Goal: Information Seeking & Learning: Learn about a topic

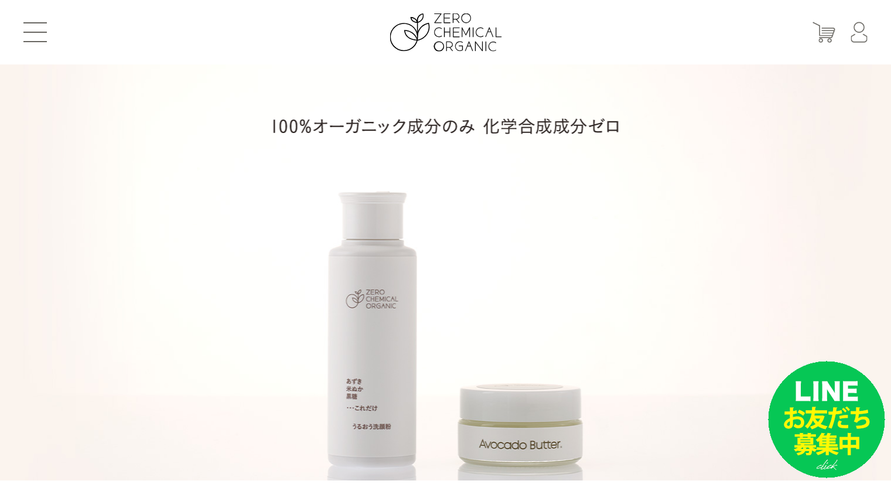
scroll to position [117, 0]
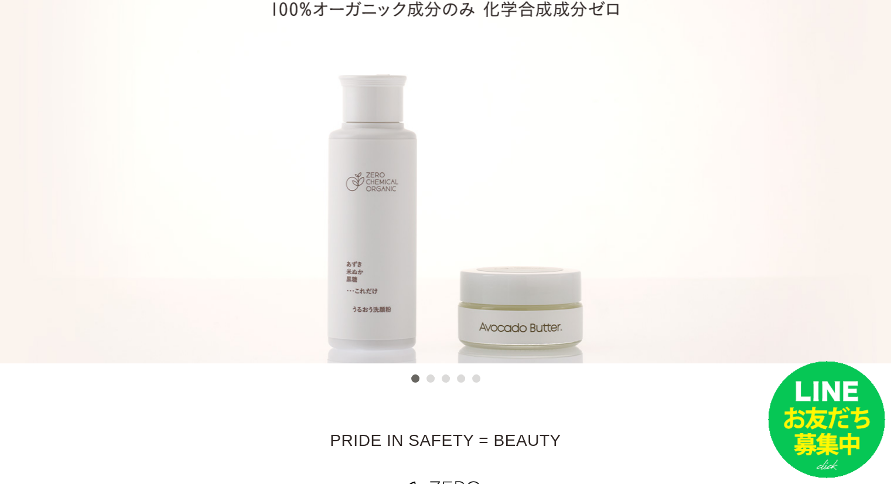
click at [426, 379] on button "2" at bounding box center [430, 378] width 8 height 8
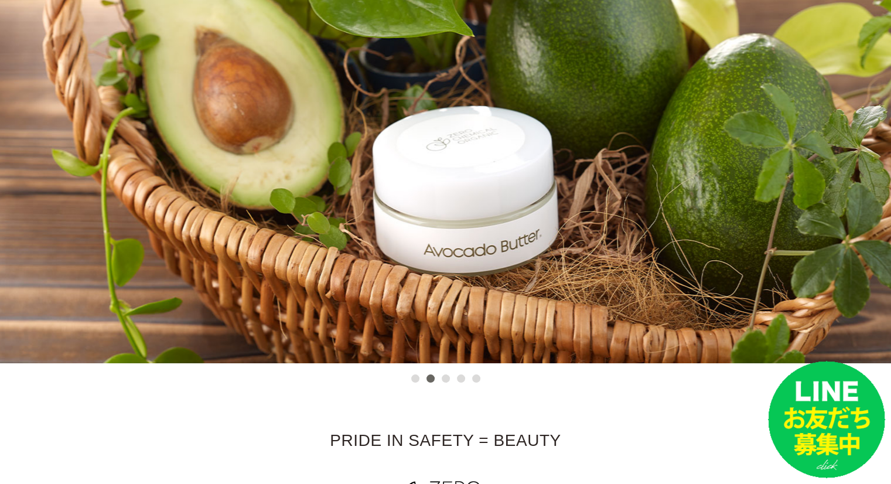
click at [445, 380] on button "3" at bounding box center [445, 378] width 8 height 8
click at [460, 379] on button "4" at bounding box center [461, 378] width 8 height 8
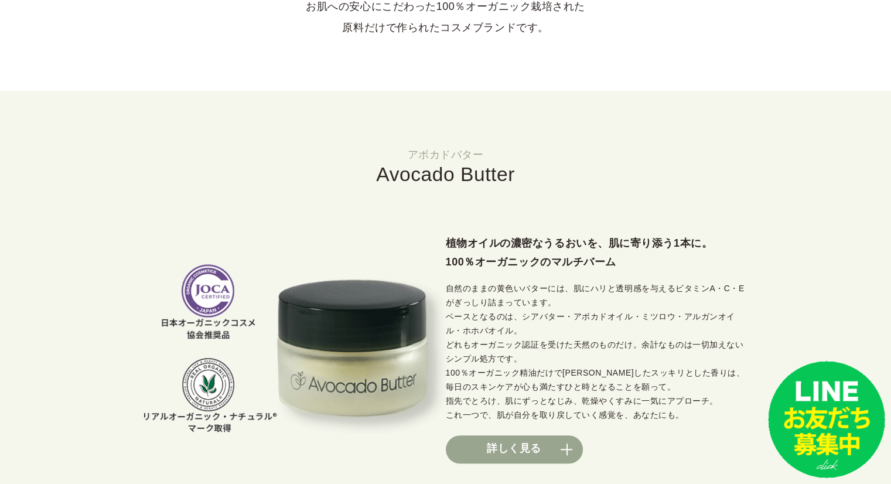
scroll to position [820, 0]
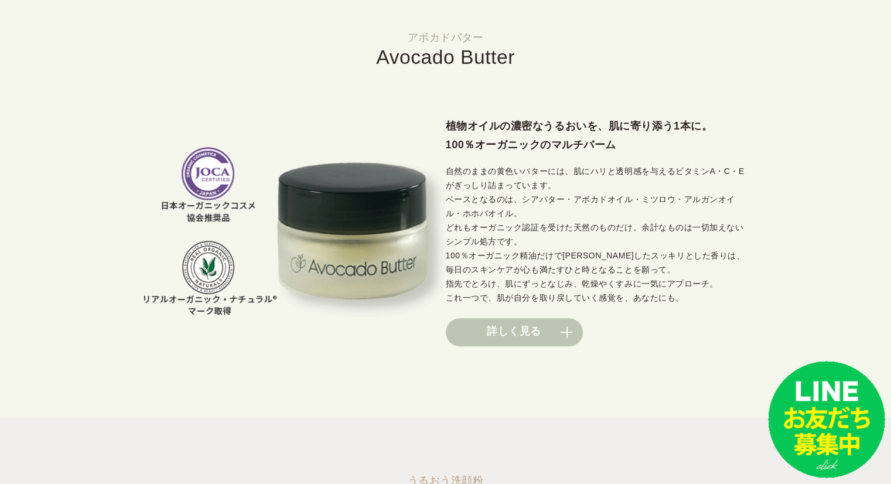
click at [562, 333] on link "詳しく見る" at bounding box center [514, 332] width 137 height 28
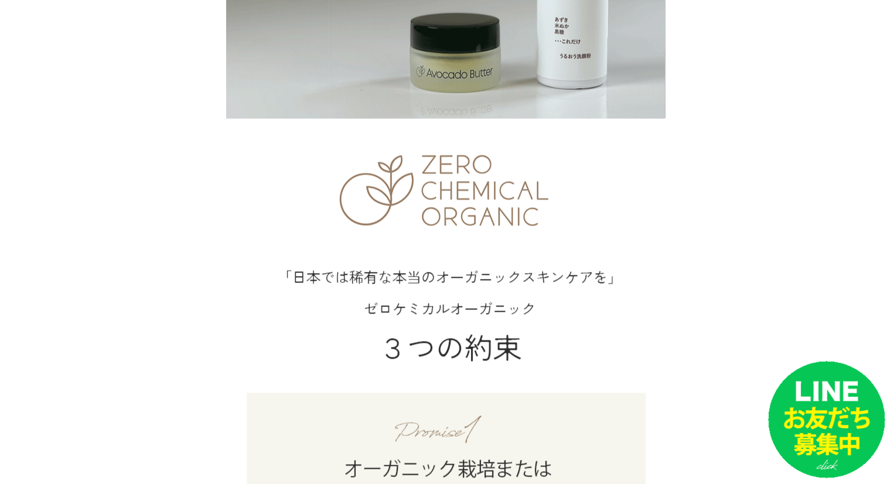
scroll to position [1698, 0]
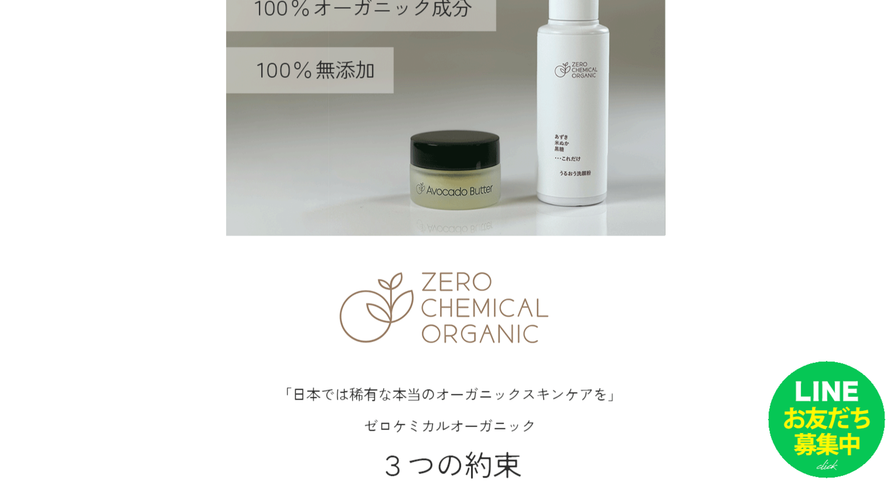
click at [483, 251] on img at bounding box center [445, 357] width 439 height 1112
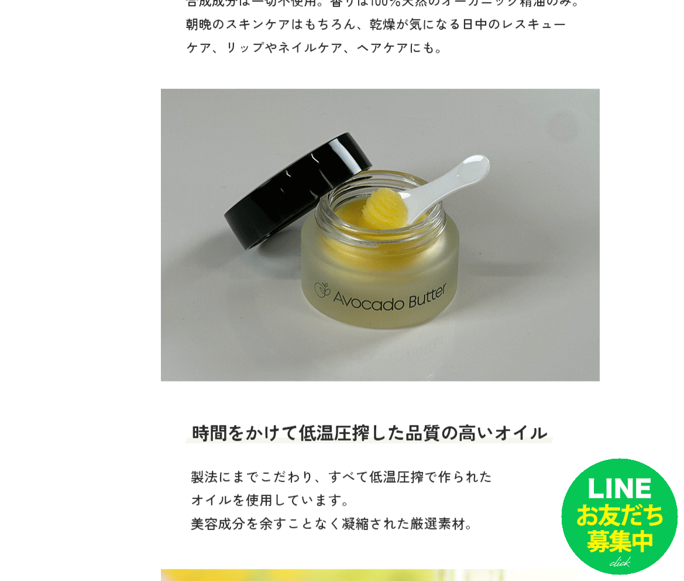
scroll to position [2888, 0]
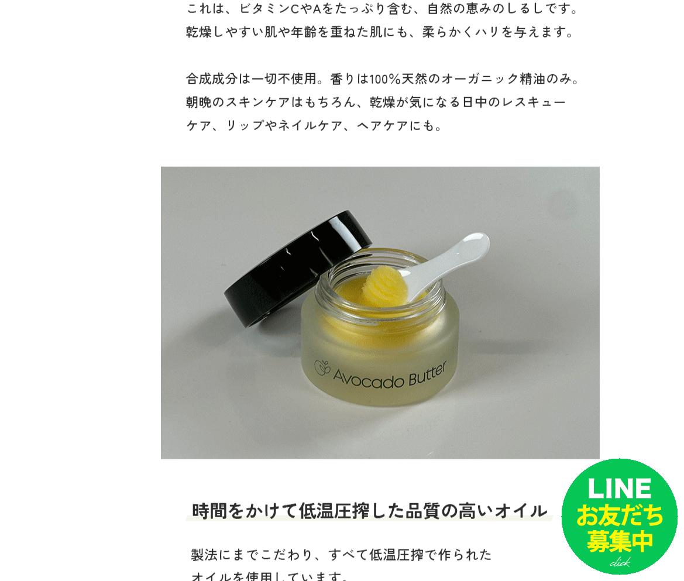
drag, startPoint x: 416, startPoint y: 299, endPoint x: 364, endPoint y: 303, distance: 51.7
click at [364, 303] on img at bounding box center [380, 367] width 439 height 1288
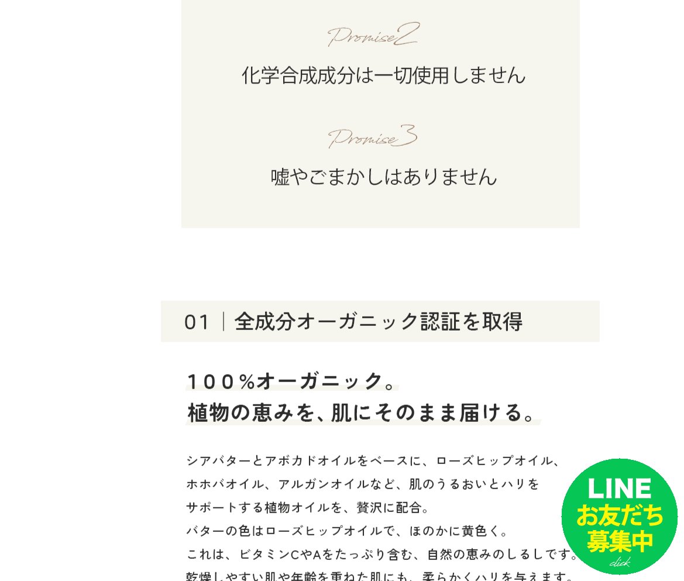
scroll to position [1951, 0]
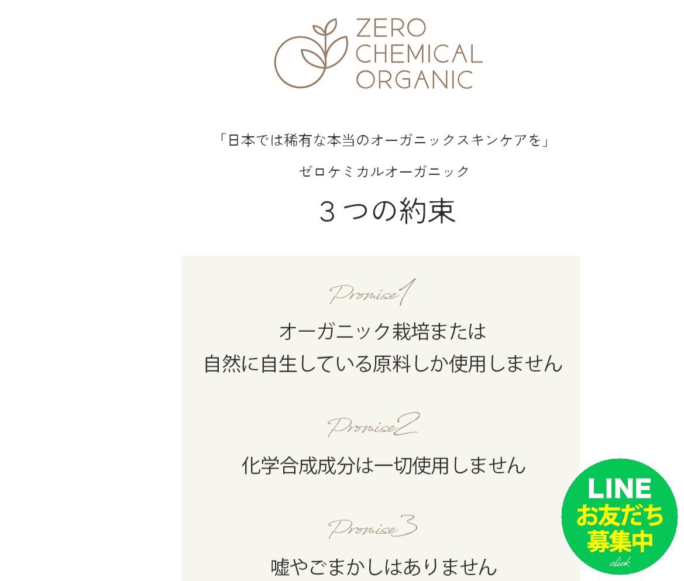
click at [431, 378] on img at bounding box center [380, 103] width 439 height 1112
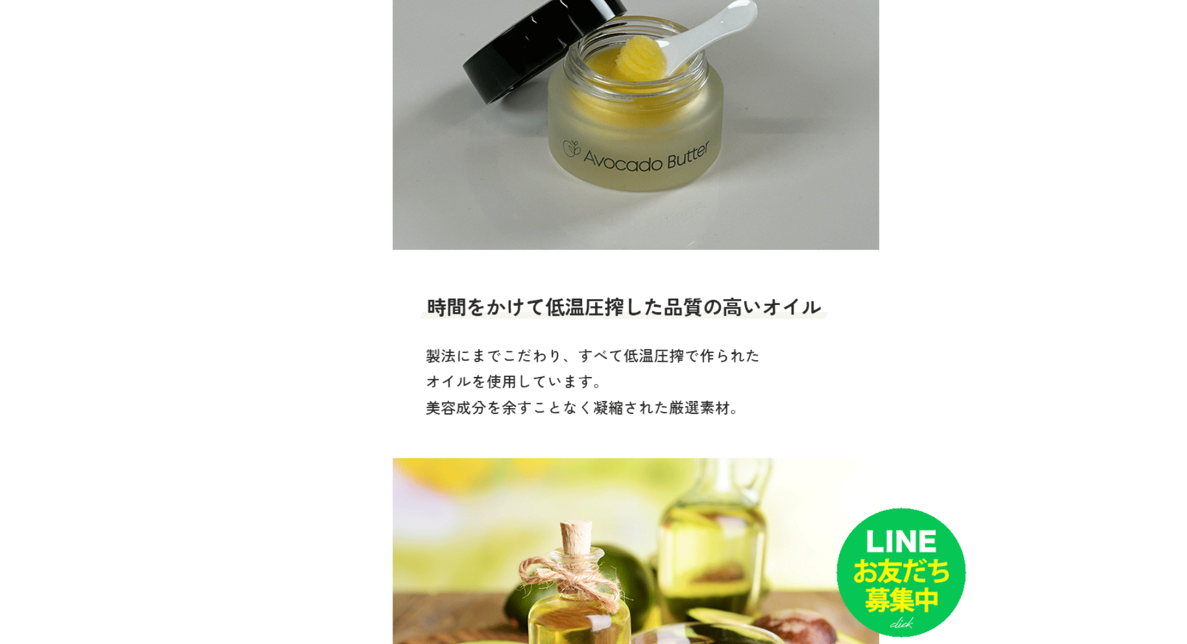
scroll to position [2732, 0]
